Goal: Task Accomplishment & Management: Manage account settings

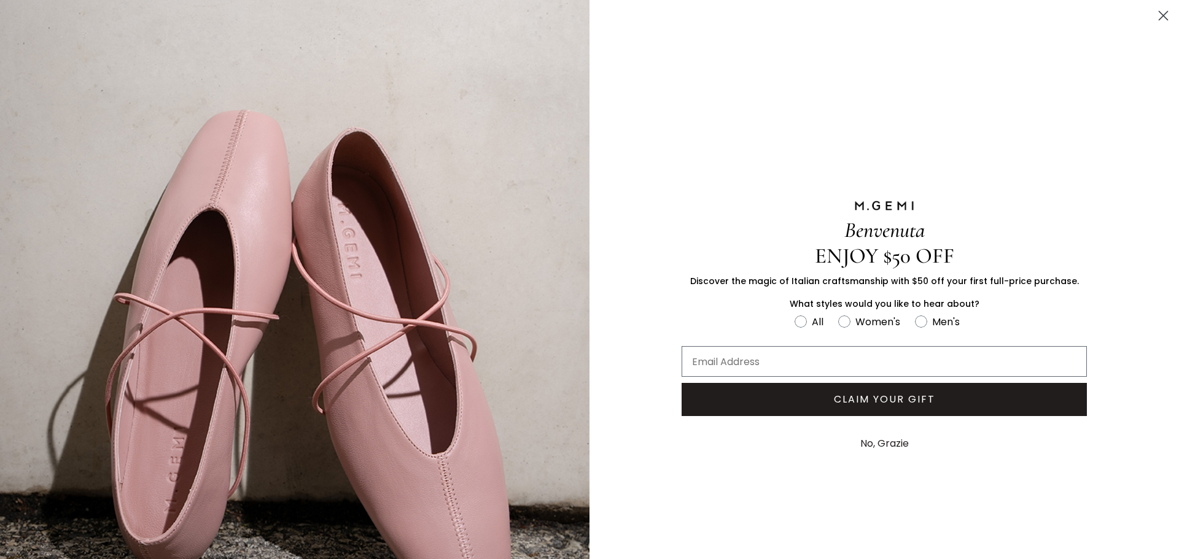
click at [377, 17] on circle "Close dialog" at bounding box center [1163, 16] width 20 height 20
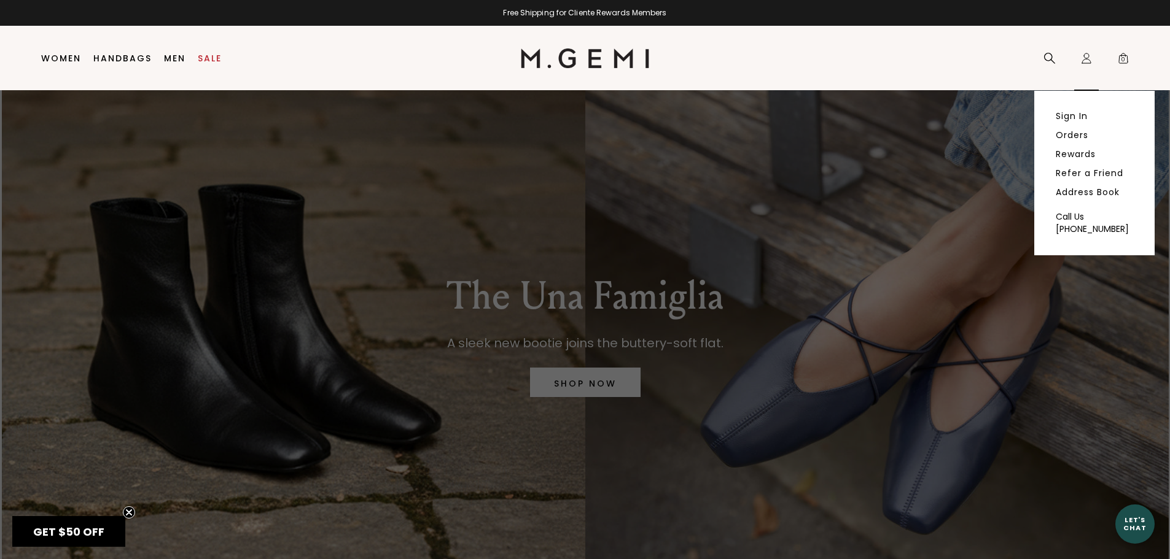
click at [377, 60] on div "Icons/20x20/profile@2x Sign In Orders Rewards Refer a Friend Address Book Call …" at bounding box center [1086, 58] width 25 height 64
click at [377, 117] on link "Sign In" at bounding box center [1072, 116] width 32 height 11
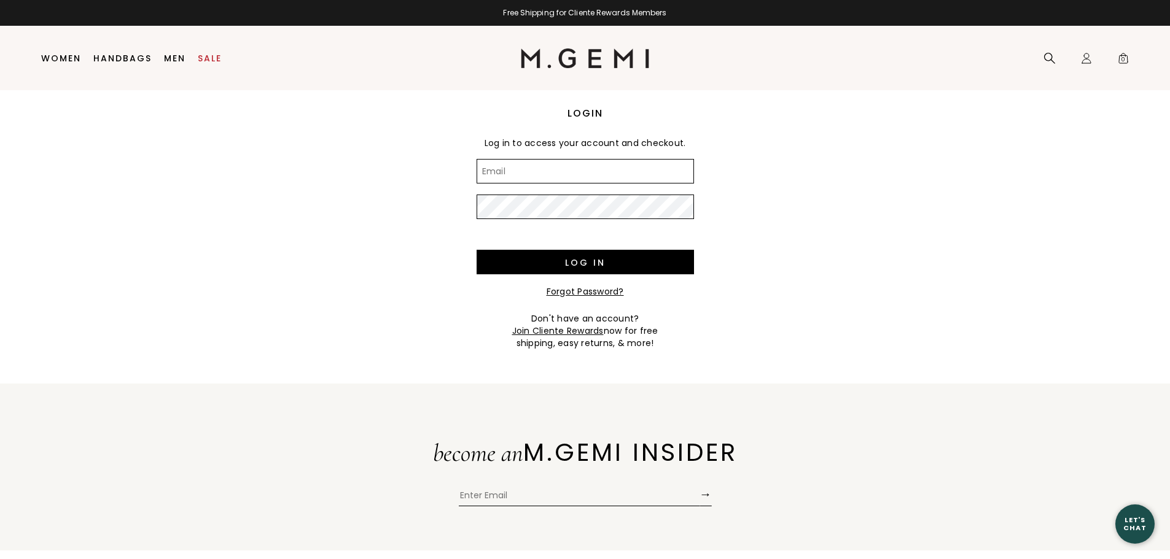
click at [595, 167] on input "Email" at bounding box center [585, 171] width 217 height 25
type input "ashley.voelz@gmail.com"
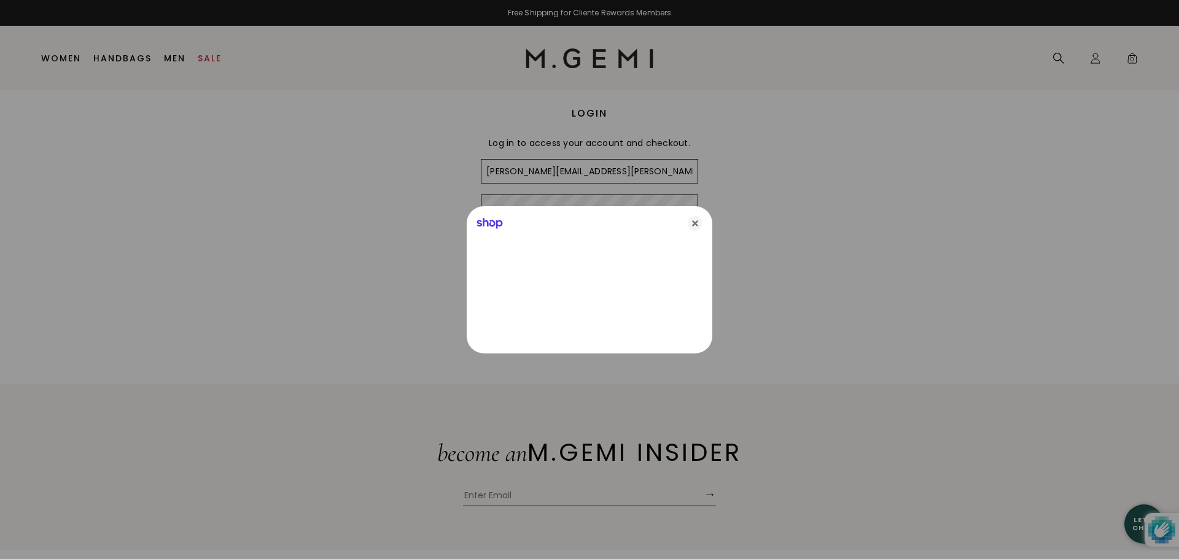
click at [589, 209] on div "Shop" at bounding box center [590, 220] width 246 height 29
click at [691, 222] on icon "Close" at bounding box center [695, 223] width 15 height 15
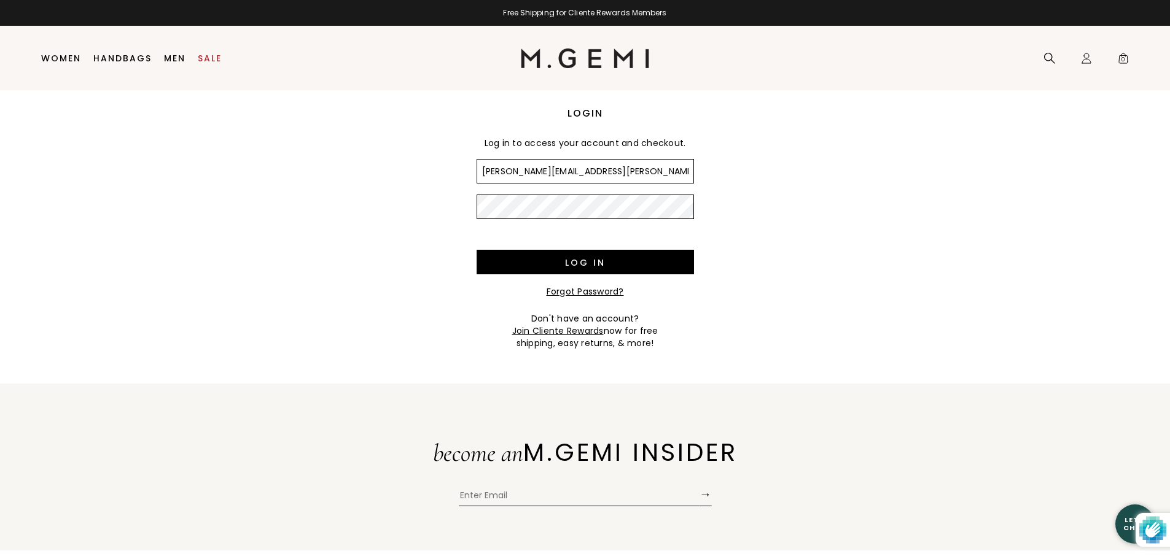
click at [477, 250] on input "Log in" at bounding box center [585, 262] width 217 height 25
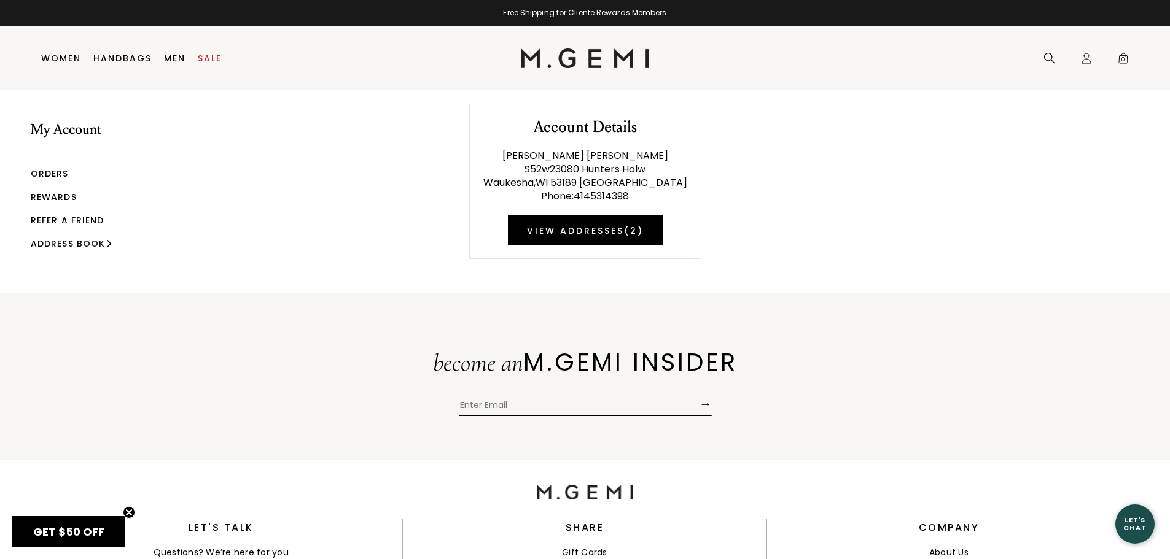
click at [64, 201] on link "Rewards" at bounding box center [54, 197] width 46 height 12
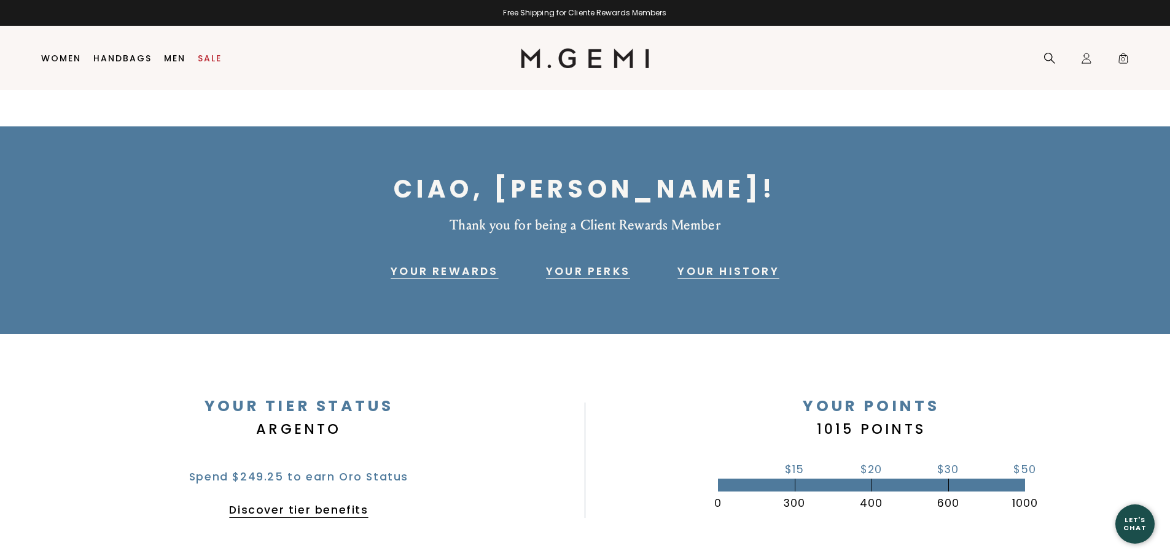
scroll to position [26, 0]
